Goal: Information Seeking & Learning: Learn about a topic

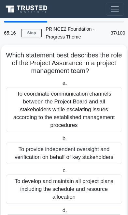
click at [86, 149] on div "To provide independent oversight and verification on behalf of key stakeholders" at bounding box center [64, 154] width 117 height 22
click at [61, 141] on input "b. To provide independent oversight and verification on behalf of key stakehold…" at bounding box center [61, 139] width 0 height 4
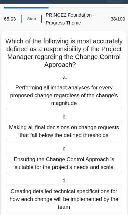
scroll to position [14, 0]
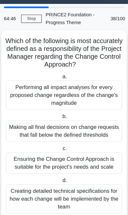
click at [27, 92] on div "Performing all impact analyses for every proposed change regardless of the chan…" at bounding box center [64, 95] width 117 height 29
click at [61, 79] on input "a. Performing all impact analyses for every proposed change regardless of the c…" at bounding box center [61, 77] width 0 height 4
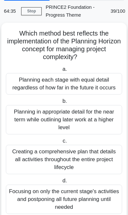
scroll to position [22, 0]
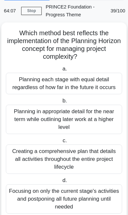
click at [94, 156] on div "Creating a comprehensive plan that details all activities throughout the entire…" at bounding box center [64, 159] width 117 height 29
click at [61, 143] on input "c. Creating a comprehensive plan that details all activities throughout the ent…" at bounding box center [61, 141] width 0 height 4
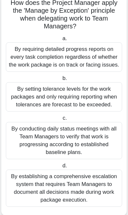
scroll to position [54, 0]
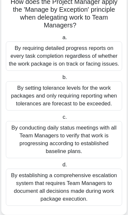
click at [47, 101] on div "By setting tolerance levels for the work packages and only requiring reporting …" at bounding box center [64, 95] width 117 height 29
click at [61, 80] on input "b. By setting tolerance levels for the work packages and only requiring reporti…" at bounding box center [61, 78] width 0 height 4
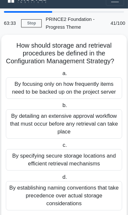
scroll to position [9, 0]
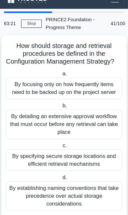
click at [54, 92] on div "By focusing only on how frequently items need to be backed up on the project se…" at bounding box center [64, 89] width 117 height 22
click at [61, 76] on input "a. By focusing only on how frequently items need to be backed up on the project…" at bounding box center [61, 74] width 0 height 4
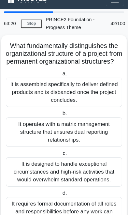
scroll to position [0, 0]
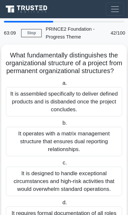
click at [49, 105] on div "It is assembled specifically to deliver defined products and is disbanded once …" at bounding box center [64, 101] width 117 height 29
click at [61, 86] on input "a. It is assembled specifically to deliver defined products and is disbanded on…" at bounding box center [61, 83] width 0 height 4
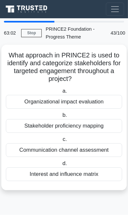
click at [40, 101] on div "Organizational impact evaluation" at bounding box center [64, 102] width 117 height 14
click at [61, 94] on input "a. Organizational impact evaluation" at bounding box center [61, 91] width 0 height 4
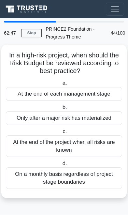
click at [31, 93] on div "At the end of each management stage" at bounding box center [64, 94] width 117 height 14
click at [61, 86] on input "a. At the end of each management stage" at bounding box center [61, 83] width 0 height 4
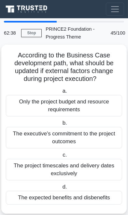
click at [41, 104] on div "Only the project budget and resource requirements" at bounding box center [64, 106] width 117 height 22
click at [61, 94] on input "a. Only the project budget and resource requirements" at bounding box center [61, 91] width 0 height 4
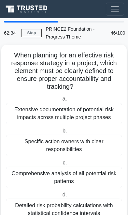
click at [30, 114] on div "Extensive documentation of potential risk impacts across multiple project phases" at bounding box center [64, 114] width 117 height 22
click at [61, 101] on input "a. Extensive documentation of potential risk impacts across multiple project ph…" at bounding box center [61, 99] width 0 height 4
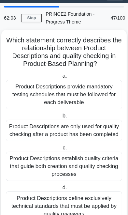
scroll to position [13, 0]
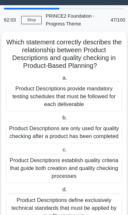
click at [94, 164] on div "Product Descriptions establish quality criteria that guide both creation and qu…" at bounding box center [64, 168] width 117 height 29
click at [61, 152] on input "c. Product Descriptions establish quality criteria that guide both creation and…" at bounding box center [61, 150] width 0 height 4
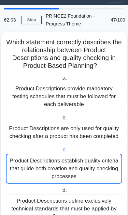
scroll to position [0, 0]
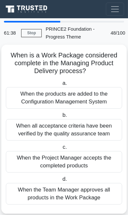
click at [91, 163] on div "When the Project Manager accepts the completed products" at bounding box center [64, 162] width 117 height 22
click at [61, 150] on input "c. When the Project Manager accepts the completed products" at bounding box center [61, 147] width 0 height 4
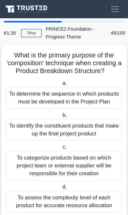
click at [37, 101] on div "To determine the sequence in which products must be developed in the Project Pl…" at bounding box center [64, 98] width 117 height 22
click at [61, 86] on input "a. To determine the sequence in which products must be developed in the Project…" at bounding box center [61, 83] width 0 height 4
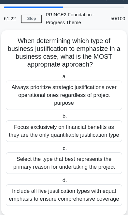
scroll to position [14, 0]
click at [28, 93] on div "Always prioritize strategic justifications over operational ones regardless of …" at bounding box center [64, 95] width 117 height 29
click at [61, 79] on input "a. Always prioritize strategic justifications over operational ones regardless …" at bounding box center [61, 77] width 0 height 4
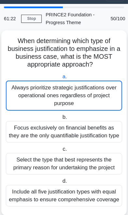
scroll to position [0, 0]
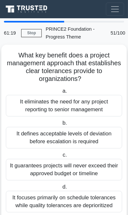
click at [39, 132] on div "It defines acceptable levels of deviation before escalation is required" at bounding box center [64, 138] width 117 height 22
click at [61, 126] on input "b. It defines acceptable levels of deviation before escalation is required" at bounding box center [61, 123] width 0 height 4
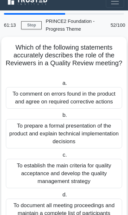
scroll to position [8, 0]
click at [38, 102] on div "To comment on errors found in the product and agree on required corrective acti…" at bounding box center [64, 98] width 117 height 22
click at [61, 86] on input "a. To comment on errors found in the product and agree on required corrective a…" at bounding box center [61, 83] width 0 height 4
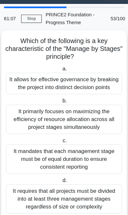
scroll to position [14, 0]
click at [39, 85] on div "It allows for effective governance by breaking the project into distinct decisi…" at bounding box center [64, 84] width 117 height 22
click at [61, 71] on input "a. It allows for effective governance by breaking the project into distinct dec…" at bounding box center [61, 69] width 0 height 4
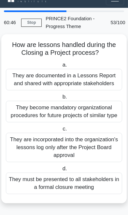
scroll to position [0, 0]
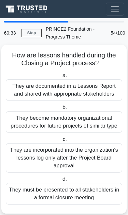
click at [33, 87] on div "They are documented in a Lessons Report and shared with appropriate stakeholders" at bounding box center [64, 90] width 117 height 22
click at [61, 78] on input "a. They are documented in a Lessons Report and shared with appropriate stakehol…" at bounding box center [61, 76] width 0 height 4
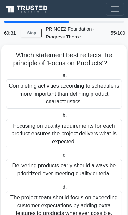
scroll to position [7, 0]
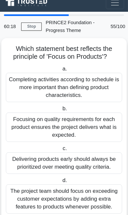
click at [37, 122] on div "Focusing on quality requirements for each product ensures the project delivers …" at bounding box center [64, 127] width 117 height 29
click at [61, 111] on input "b. Focusing on quality requirements for each product ensures the project delive…" at bounding box center [61, 109] width 0 height 4
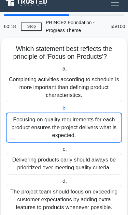
scroll to position [0, 0]
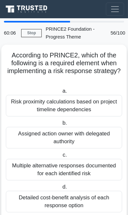
click at [35, 133] on div "Assigned action owner with delegated authority" at bounding box center [64, 138] width 117 height 22
click at [61, 126] on input "b. Assigned action owner with delegated authority" at bounding box center [61, 123] width 0 height 4
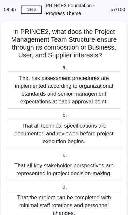
scroll to position [21, 0]
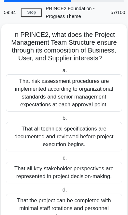
click at [37, 92] on div "That risk assessment procedures are implemented according to organizational sta…" at bounding box center [64, 93] width 117 height 37
click at [61, 73] on input "a. That risk assessment procedures are implemented according to organizational …" at bounding box center [61, 71] width 0 height 4
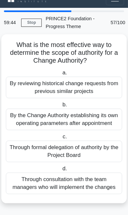
scroll to position [0, 0]
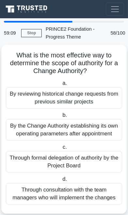
click at [95, 162] on div "Through formal delegation of authority by the Project Board" at bounding box center [64, 162] width 117 height 22
click at [61, 150] on input "c. Through formal delegation of authority by the Project Board" at bounding box center [61, 147] width 0 height 4
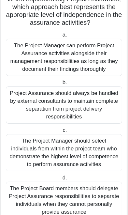
scroll to position [56, 0]
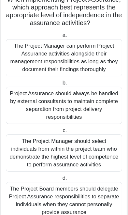
click at [45, 100] on div "Project Assurance should always be handled by external consultants to maintain …" at bounding box center [64, 105] width 117 height 37
click at [61, 85] on input "b. Project Assurance should always be handled by external consultants to mainta…" at bounding box center [61, 83] width 0 height 4
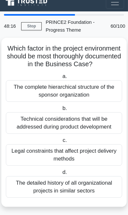
scroll to position [0, 0]
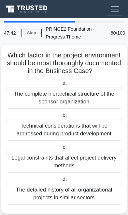
click at [50, 129] on div "Technical considerations that will be addressed during product development" at bounding box center [64, 130] width 117 height 22
click at [61, 118] on input "b. Technical considerations that will be addressed during product development" at bounding box center [61, 115] width 0 height 4
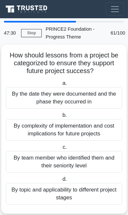
click at [33, 100] on div "By the date they were documented and the phase they occurred in" at bounding box center [64, 98] width 117 height 22
click at [61, 86] on input "a. By the date they were documented and the phase they occurred in" at bounding box center [61, 83] width 0 height 4
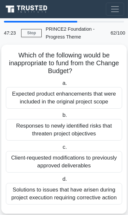
click at [28, 101] on div "Expected product enhancements that were included in the original project scope" at bounding box center [64, 98] width 117 height 22
click at [61, 86] on input "a. Expected product enhancements that were included in the original project sco…" at bounding box center [61, 83] width 0 height 4
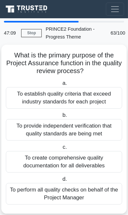
click at [32, 131] on div "To provide independent verification that quality standards are being met" at bounding box center [64, 130] width 117 height 22
click at [61, 118] on input "b. To provide independent verification that quality standards are being met" at bounding box center [61, 115] width 0 height 4
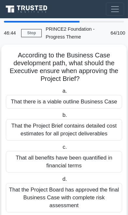
click at [23, 197] on div "That the Project Board has approved the final Business Case with complete risk …" at bounding box center [64, 197] width 117 height 29
click at [61, 182] on input "d. That the Project Board has approved the final Business Case with complete ri…" at bounding box center [61, 180] width 0 height 4
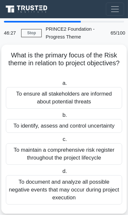
click at [29, 128] on div "To identify, assess and control uncertainty" at bounding box center [64, 126] width 117 height 14
click at [61, 118] on input "b. To identify, assess and control uncertainty" at bounding box center [61, 115] width 0 height 4
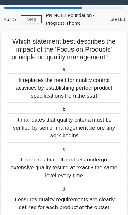
scroll to position [14, 0]
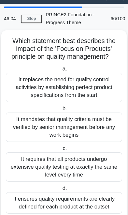
click at [37, 200] on div "It ensures quality requirements are clearly defined for each product at the out…" at bounding box center [64, 204] width 117 height 22
click at [61, 191] on input "d. It ensures quality requirements are clearly defined for each product at the …" at bounding box center [61, 189] width 0 height 4
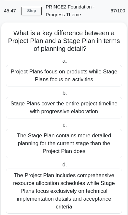
scroll to position [22, 0]
click at [27, 142] on div "The Stage Plan contains more detailed planning for the current stage than the P…" at bounding box center [64, 143] width 117 height 29
click at [61, 128] on input "c. The Stage Plan contains more detailed planning for the current stage than th…" at bounding box center [61, 125] width 0 height 4
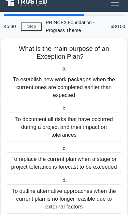
scroll to position [0, 0]
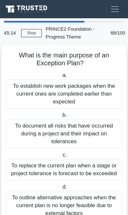
click at [23, 169] on div "To replace the current plan when a stage or project tolerance is forecast to be…" at bounding box center [64, 170] width 117 height 22
click at [61, 158] on input "c. To replace the current plan when a stage or project tolerance is forecast to…" at bounding box center [61, 155] width 0 height 4
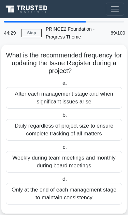
click at [91, 199] on div "Only at the end of each management stage to maintain consistency" at bounding box center [64, 194] width 117 height 22
click at [61, 182] on input "d. Only at the end of each management stage to maintain consistency" at bounding box center [61, 180] width 0 height 4
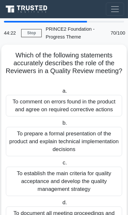
click at [50, 106] on div "To comment on errors found in the product and agree on required corrective acti…" at bounding box center [64, 106] width 117 height 22
click at [61, 94] on input "a. To comment on errors found in the product and agree on required corrective a…" at bounding box center [61, 91] width 0 height 4
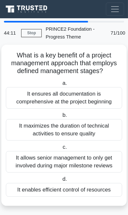
click at [45, 98] on div "It ensures all documentation is comprehensive at the project beginning" at bounding box center [64, 98] width 117 height 22
click at [61, 86] on input "a. It ensures all documentation is comprehensive at the project beginning" at bounding box center [61, 83] width 0 height 4
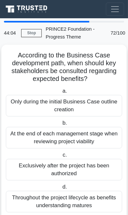
click at [34, 106] on div "Only during the initial Business Case outline creation" at bounding box center [64, 106] width 117 height 22
click at [61, 94] on input "a. Only during the initial Business Case outline creation" at bounding box center [61, 91] width 0 height 4
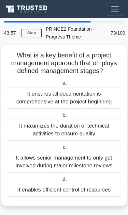
click at [30, 100] on div "It ensures all documentation is comprehensive at the project beginning" at bounding box center [64, 98] width 117 height 22
click at [61, 86] on input "a. It ensures all documentation is comprehensive at the project beginning" at bounding box center [61, 83] width 0 height 4
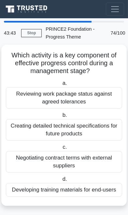
click at [28, 98] on div "Reviewing work package status against agreed tolerances" at bounding box center [64, 98] width 117 height 22
click at [61, 86] on input "a. Reviewing work package status against agreed tolerances" at bounding box center [61, 83] width 0 height 4
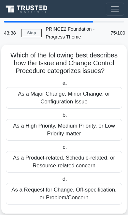
click at [30, 97] on div "As a Major Change, Minor Change, or Configuration Issue" at bounding box center [64, 98] width 117 height 22
click at [61, 86] on input "a. As a Major Change, Minor Change, or Configuration Issue" at bounding box center [61, 83] width 0 height 4
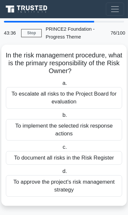
click at [30, 102] on div "To escalate all risks to the Project Board for evaluation" at bounding box center [64, 98] width 117 height 22
click at [61, 86] on input "a. To escalate all risks to the Project Board for evaluation" at bounding box center [61, 83] width 0 height 4
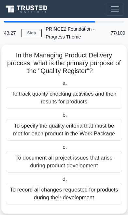
click at [24, 99] on div "To track quality checking activities and their results for products" at bounding box center [64, 98] width 117 height 22
click at [61, 86] on input "a. To track quality checking activities and their results for products" at bounding box center [61, 83] width 0 height 4
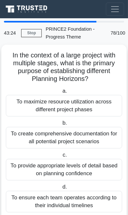
click at [27, 104] on div "To maximize resource utilization across different project phases" at bounding box center [64, 106] width 117 height 22
click at [61, 94] on input "a. To maximize resource utilization across different project phases" at bounding box center [61, 91] width 0 height 4
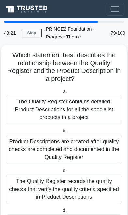
click at [28, 111] on div "The Quality Register contains detailed Product Descriptions for all the special…" at bounding box center [64, 109] width 117 height 29
click at [61, 94] on input "a. The Quality Register contains detailed Product Descriptions for all the spec…" at bounding box center [61, 91] width 0 height 4
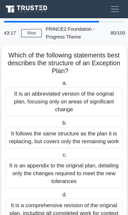
click at [28, 107] on div "It is an abbreviated version of the original plan, focusing only on areas of si…" at bounding box center [64, 101] width 117 height 29
click at [61, 86] on input "a. It is an abbreviated version of the original plan, focusing only on areas of…" at bounding box center [61, 83] width 0 height 4
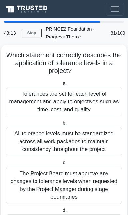
click at [33, 106] on div "Tolerances are set for each level of management and apply to objectives such as…" at bounding box center [64, 101] width 117 height 29
click at [61, 86] on input "a. Tolerances are set for each level of management and apply to objectives such…" at bounding box center [61, 83] width 0 height 4
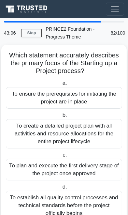
click at [27, 99] on div "To ensure the prerequisites for initiating the project are in place" at bounding box center [64, 98] width 117 height 22
click at [61, 86] on input "a. To ensure the prerequisites for initiating the project are in place" at bounding box center [61, 83] width 0 height 4
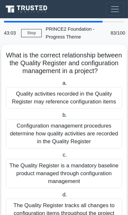
click at [32, 103] on div "Quality activities recorded in the Quality Register may reference configuration…" at bounding box center [64, 98] width 117 height 22
click at [61, 86] on input "a. Quality activities recorded in the Quality Register may reference configurat…" at bounding box center [61, 83] width 0 height 4
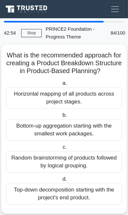
click at [29, 102] on div "Horizontal mapping of all products across project stages." at bounding box center [64, 98] width 117 height 22
click at [61, 86] on input "a. Horizontal mapping of all products across project stages." at bounding box center [61, 83] width 0 height 4
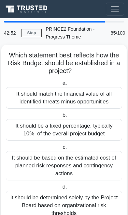
click at [32, 105] on div "It should match the financial value of all identified threats minus opportuniti…" at bounding box center [64, 98] width 117 height 22
click at [61, 86] on input "a. It should match the financial value of all identified threats minus opportun…" at bounding box center [61, 83] width 0 height 4
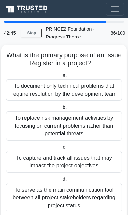
click at [29, 163] on div "To capture and track all issues that may impact the project objectives" at bounding box center [64, 162] width 117 height 22
click at [61, 150] on input "c. To capture and track all issues that may impact the project objectives" at bounding box center [61, 147] width 0 height 4
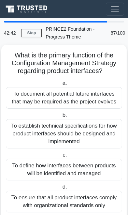
click at [25, 100] on div "To document all potential future interfaces that may be required as the project…" at bounding box center [64, 98] width 117 height 22
click at [61, 86] on input "a. To document all potential future interfaces that may be required as the proj…" at bounding box center [61, 83] width 0 height 4
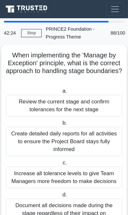
click at [32, 107] on div "Review the current stage and confirm tolerances for the next stage" at bounding box center [64, 106] width 117 height 22
click at [61, 94] on input "a. Review the current stage and confirm tolerances for the next stage" at bounding box center [61, 91] width 0 height 4
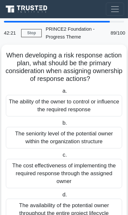
click at [34, 108] on div "The ability of the owner to control or influence the required response" at bounding box center [64, 106] width 117 height 22
click at [61, 94] on input "a. The ability of the owner to control or influence the required response" at bounding box center [61, 91] width 0 height 4
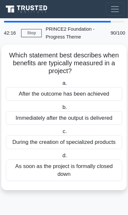
click at [33, 117] on div "Immediately after the output is delivered" at bounding box center [64, 118] width 117 height 14
click at [61, 110] on input "b. Immediately after the output is delivered" at bounding box center [61, 108] width 0 height 4
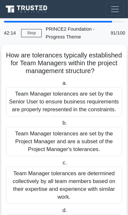
click at [29, 140] on div "Team Manager tolerances are set by the Project Manager and are a subset of the …" at bounding box center [64, 141] width 117 height 29
click at [61, 126] on input "b. Team Manager tolerances are set by the Project Manager and are a subset of t…" at bounding box center [61, 123] width 0 height 4
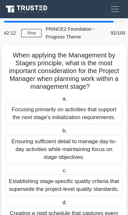
click at [31, 143] on div "Ensuring sufficient detail to manage day-to-day activities while maintaining fo…" at bounding box center [64, 149] width 117 height 29
click at [61, 133] on input "b. Ensuring sufficient detail to manage day-to-day activities while maintaining…" at bounding box center [61, 131] width 0 height 4
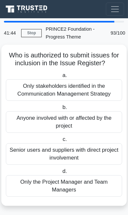
click at [32, 95] on div "Only stakeholders identified in the Communication Management Strategy" at bounding box center [64, 90] width 117 height 22
click at [61, 78] on input "a. Only stakeholders identified in the Communication Management Strategy" at bounding box center [61, 76] width 0 height 4
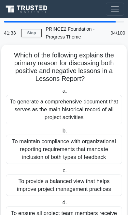
click at [93, 183] on div "To provide a balanced view that helps improve project management practices" at bounding box center [64, 186] width 117 height 22
click at [61, 173] on input "c. To provide a balanced view that helps improve project management practices" at bounding box center [61, 171] width 0 height 4
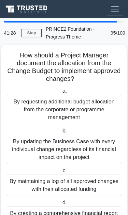
click at [101, 151] on div "By updating the Business Case with every individual change regardless of its fi…" at bounding box center [64, 149] width 117 height 29
click at [61, 133] on input "b. By updating the Business Case with every individual change regardless of its…" at bounding box center [61, 131] width 0 height 4
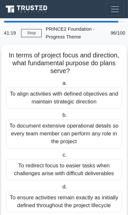
click at [94, 99] on div "To align activities with defined objectives and maintain strategic direction" at bounding box center [64, 98] width 117 height 22
click at [61, 86] on input "a. To align activities with defined objectives and maintain strategic direction" at bounding box center [61, 83] width 0 height 4
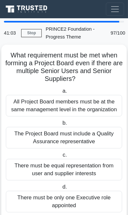
click at [89, 201] on div "There must be only one Executive role appointed" at bounding box center [64, 202] width 117 height 22
click at [61, 190] on input "d. There must be only one Executive role appointed" at bounding box center [61, 187] width 0 height 4
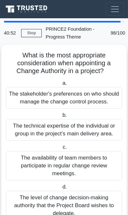
click at [100, 98] on div "The stakeholder's preferences on who should manage the change control process." at bounding box center [64, 98] width 117 height 22
click at [61, 86] on input "a. The stakeholder's preferences on who should manage the change control proces…" at bounding box center [61, 83] width 0 height 4
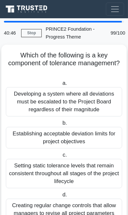
click at [94, 103] on div "Developing a system where all deviations must be escalated to the Project Board…" at bounding box center [64, 101] width 117 height 29
click at [61, 86] on input "a. Developing a system where all deviations must be escalated to the Project Bo…" at bounding box center [61, 83] width 0 height 4
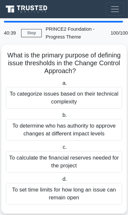
click at [99, 98] on div "To categorize issues based on their technical complexity" at bounding box center [64, 98] width 117 height 22
click at [61, 86] on input "a. To categorize issues based on their technical complexity" at bounding box center [61, 83] width 0 height 4
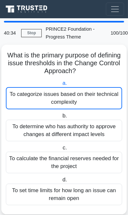
click at [91, 94] on div "To categorize issues based on their technical complexity" at bounding box center [64, 98] width 117 height 22
click at [61, 86] on input "a. To categorize issues based on their technical complexity" at bounding box center [61, 83] width 0 height 4
click at [48, 94] on div "To categorize issues based on their technical complexity" at bounding box center [64, 98] width 117 height 22
click at [61, 86] on input "a. To categorize issues based on their technical complexity" at bounding box center [61, 83] width 0 height 4
click at [29, 33] on link "Stop" at bounding box center [31, 33] width 21 height 8
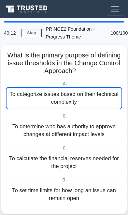
click at [30, 35] on link "Stop" at bounding box center [31, 33] width 21 height 8
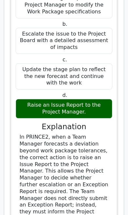
scroll to position [999, 0]
